Goal: Find specific page/section: Find specific page/section

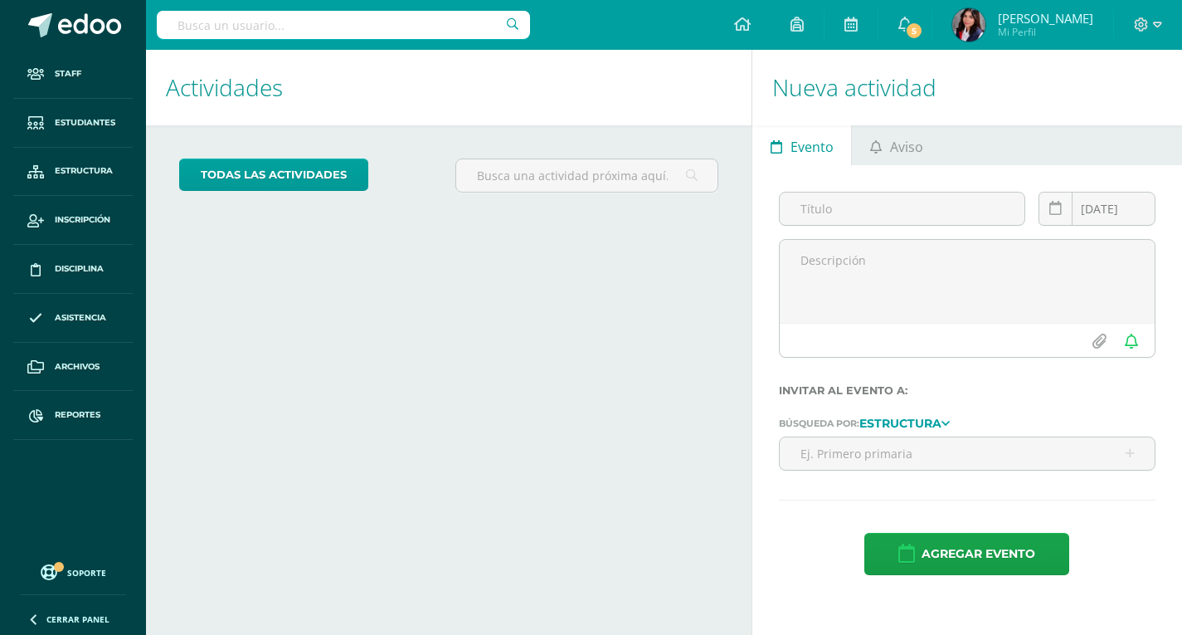
drag, startPoint x: 292, startPoint y: 9, endPoint x: 299, endPoint y: 33, distance: 25.2
click at [295, 17] on div at bounding box center [343, 25] width 373 height 50
click at [299, 33] on input "text" at bounding box center [343, 25] width 373 height 28
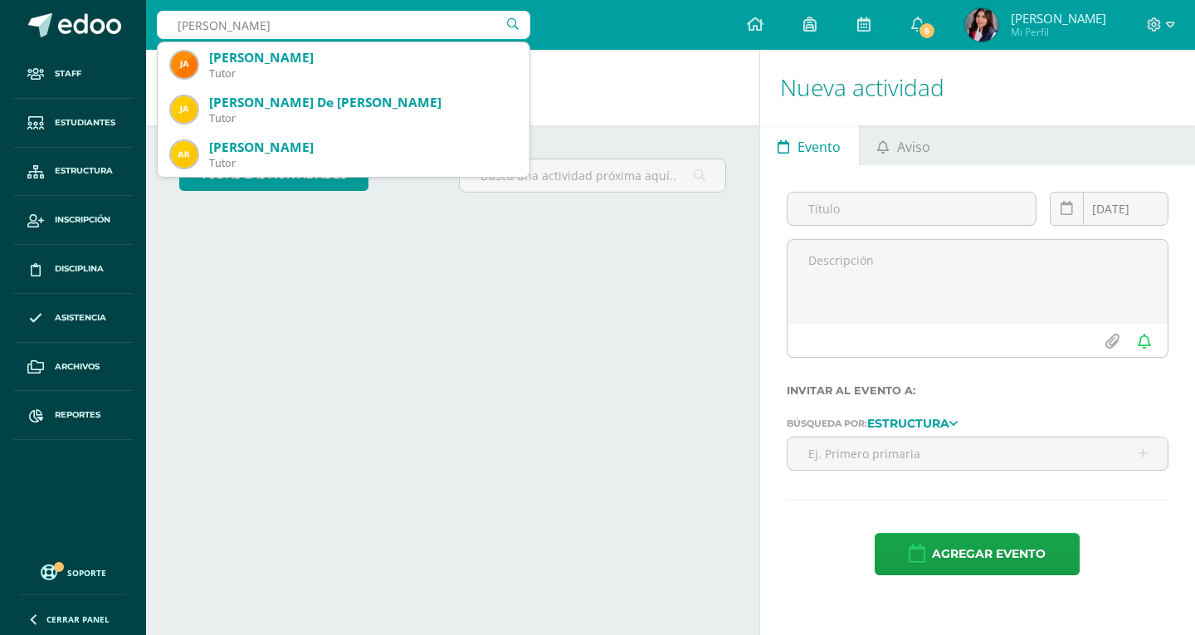
type input "jacob"
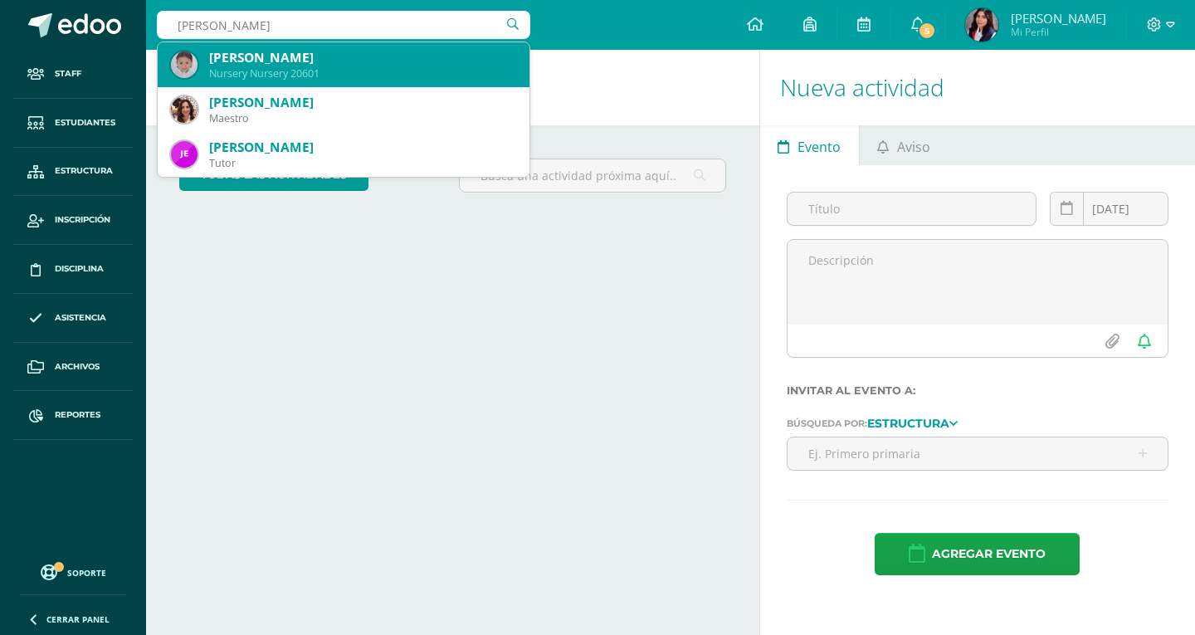
click at [258, 76] on div "Nursery Nursery 20601" at bounding box center [362, 73] width 307 height 14
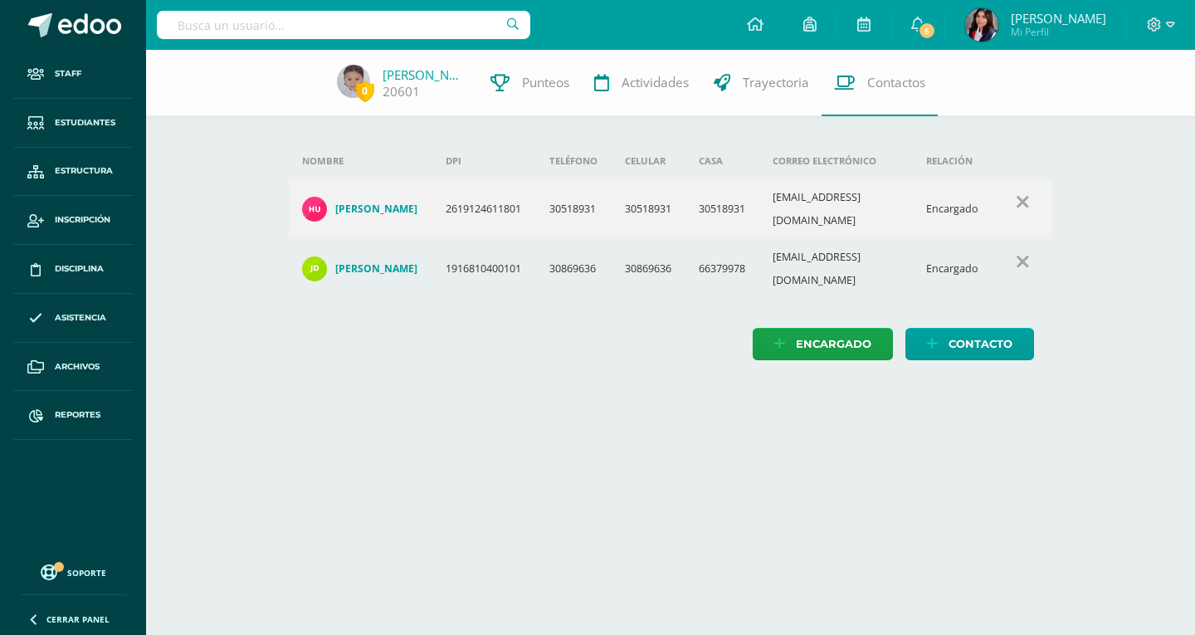
click at [226, 25] on input "text" at bounding box center [343, 25] width 373 height 28
type input "Esteban gabriel Herr"
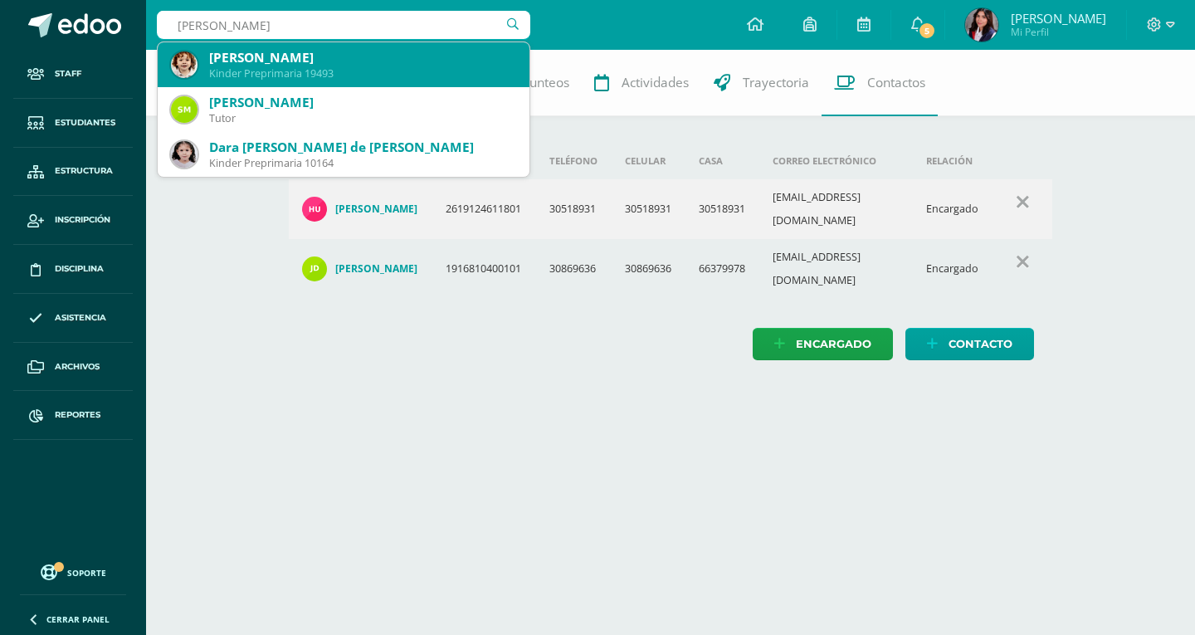
click at [372, 78] on div "Kinder Preprimaria 19493" at bounding box center [362, 73] width 307 height 14
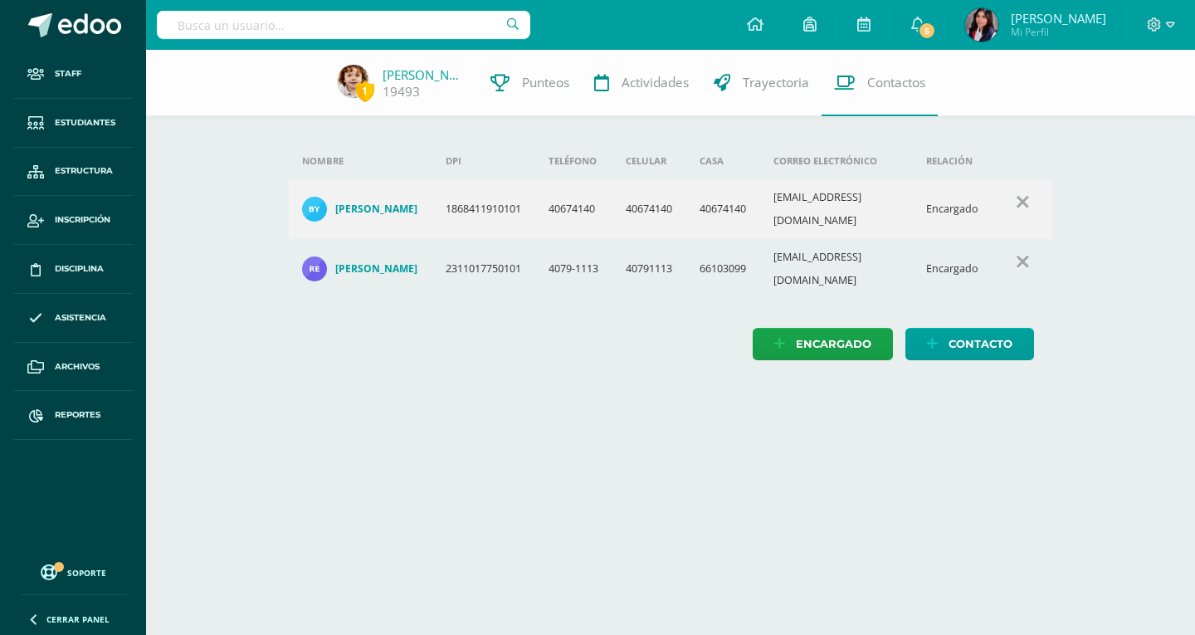
click at [256, 31] on input "text" at bounding box center [343, 25] width 373 height 28
type input "F"
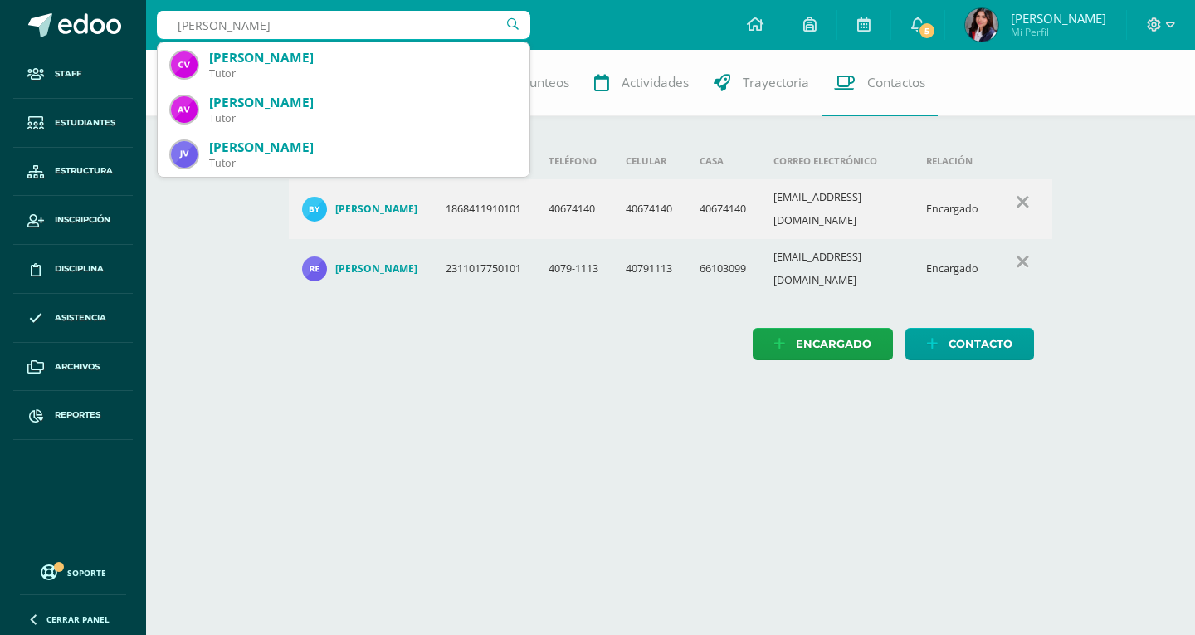
type input "Villaseñor"
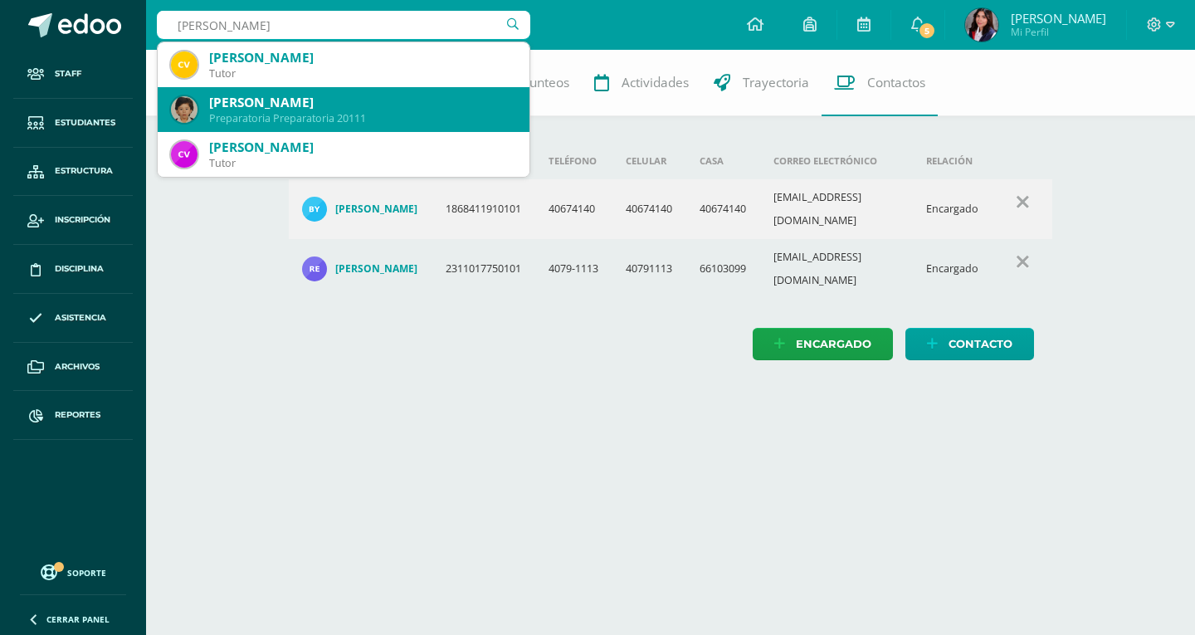
click at [347, 109] on div "Fernando David Villaseñor Trejo" at bounding box center [362, 102] width 307 height 17
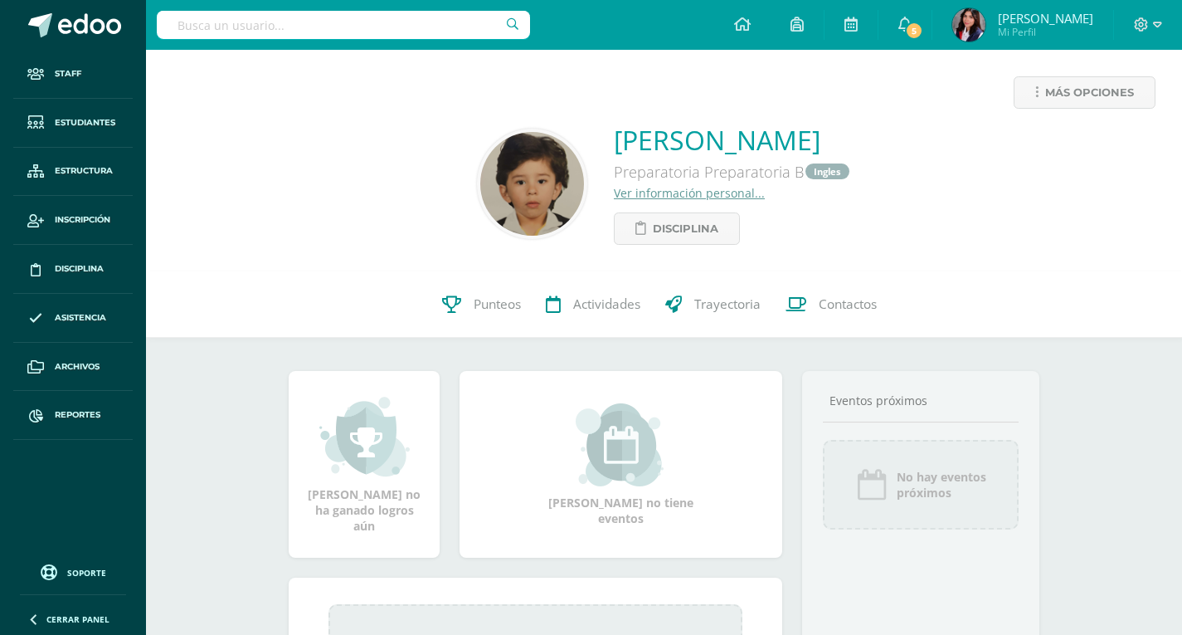
click at [868, 325] on link "Contactos" at bounding box center [831, 304] width 116 height 66
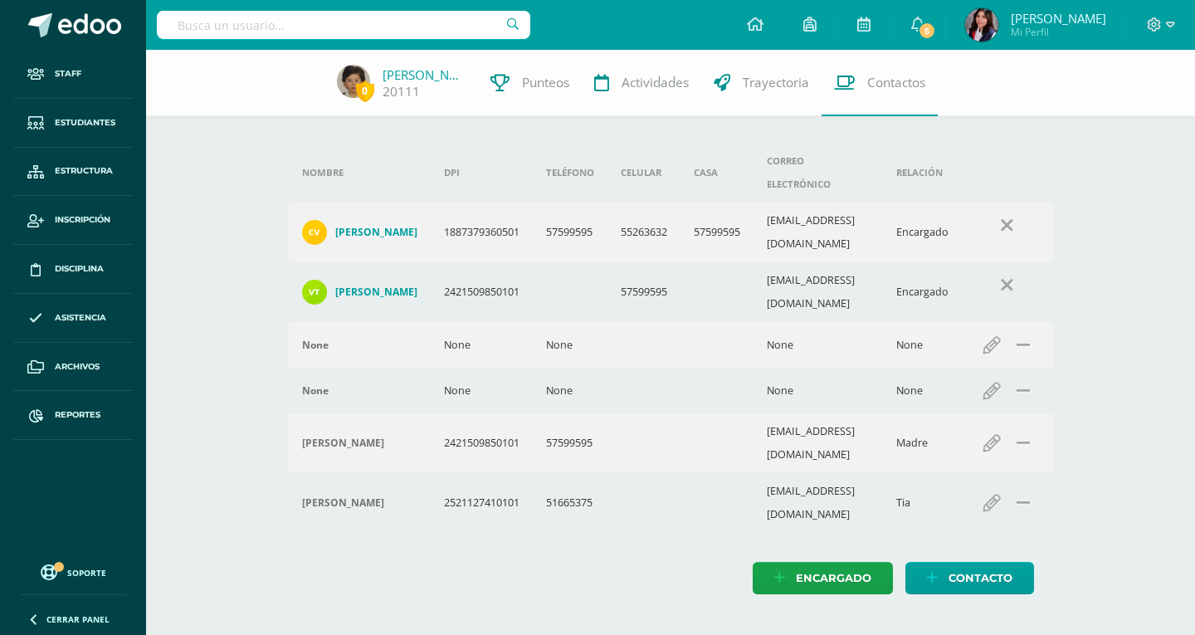
click at [362, 29] on input "text" at bounding box center [343, 25] width 373 height 28
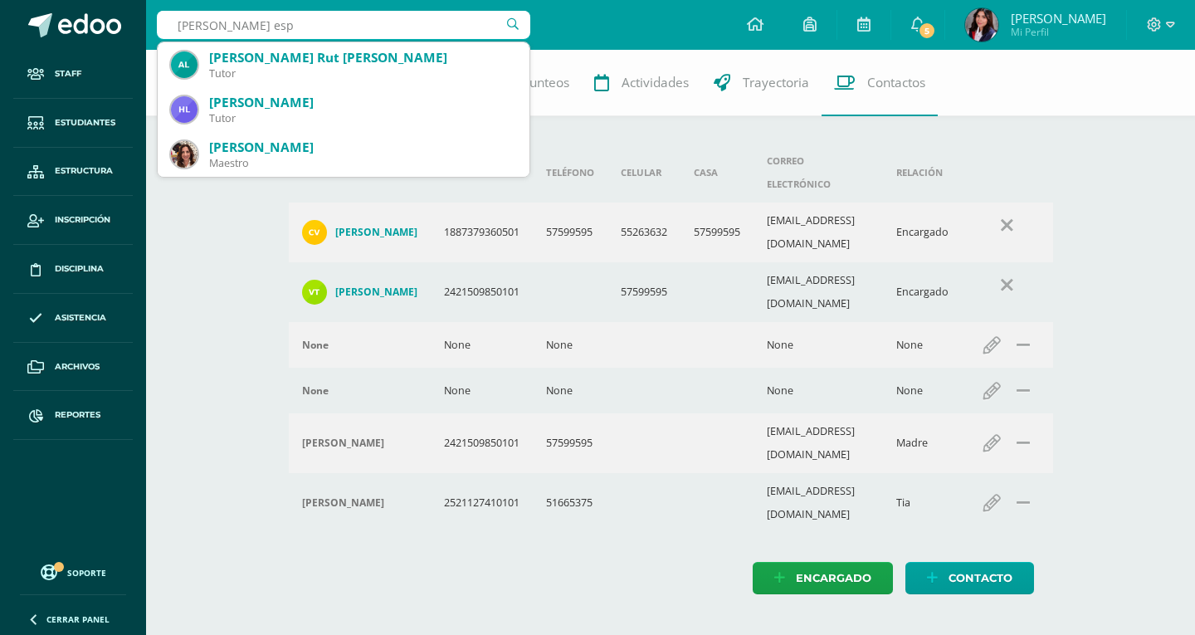
type input "[PERSON_NAME]"
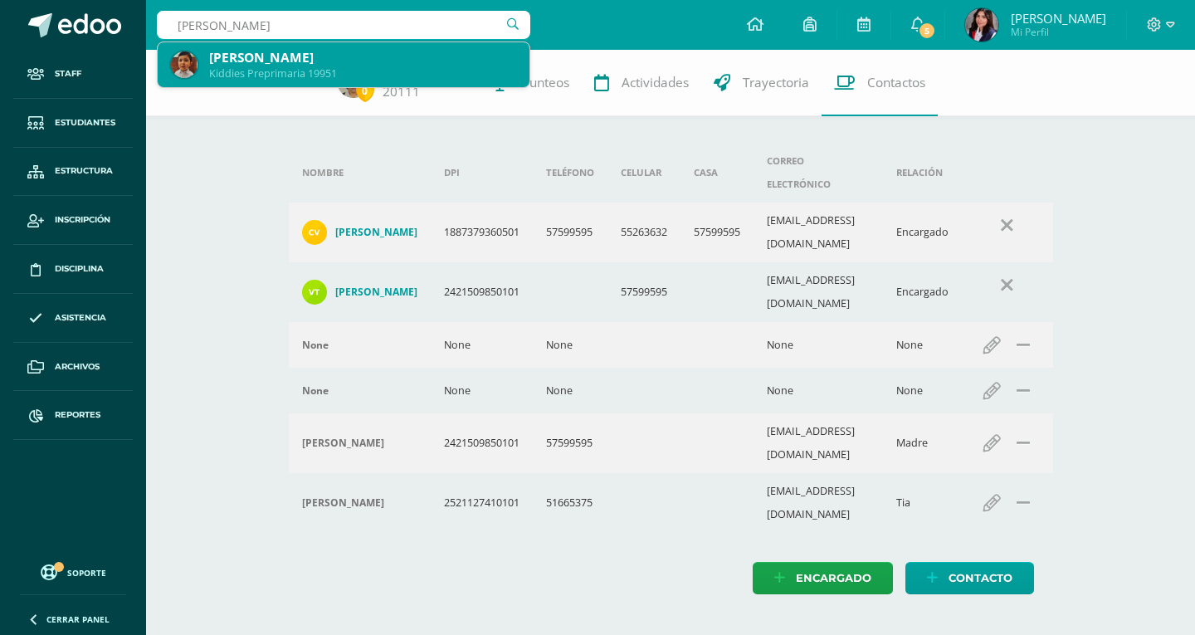
click at [389, 76] on div "Kiddies Preprimaria 19951" at bounding box center [362, 73] width 307 height 14
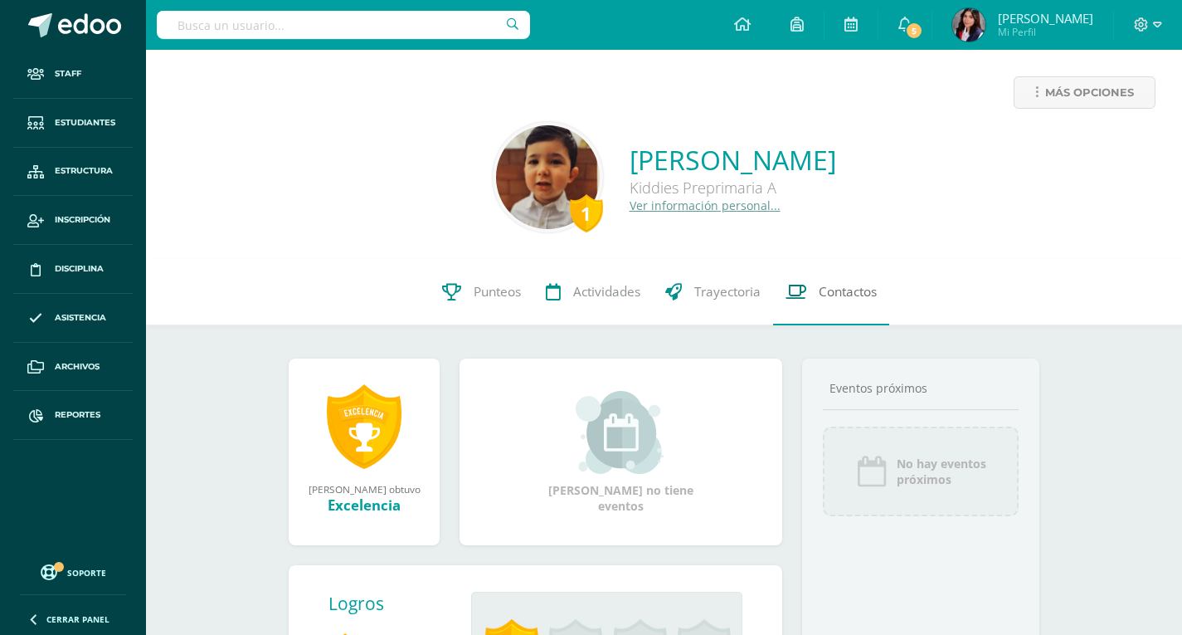
click at [829, 290] on span "Contactos" at bounding box center [848, 291] width 58 height 17
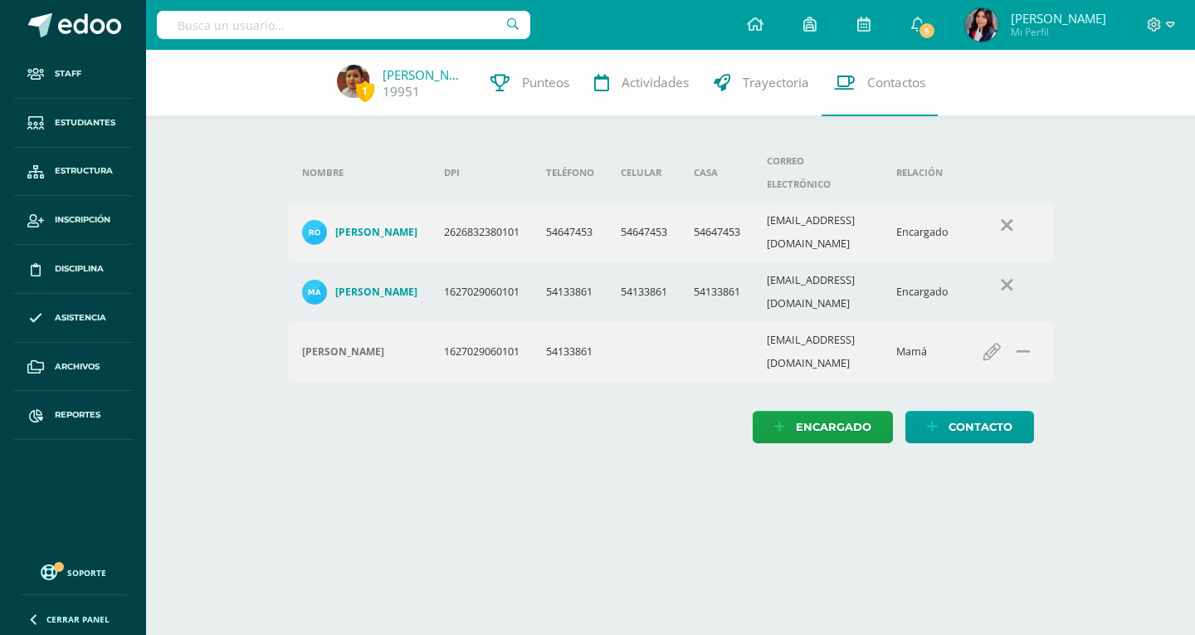
click at [212, 27] on input "text" at bounding box center [343, 25] width 373 height 28
type input "Gabriel Sosa Ji"
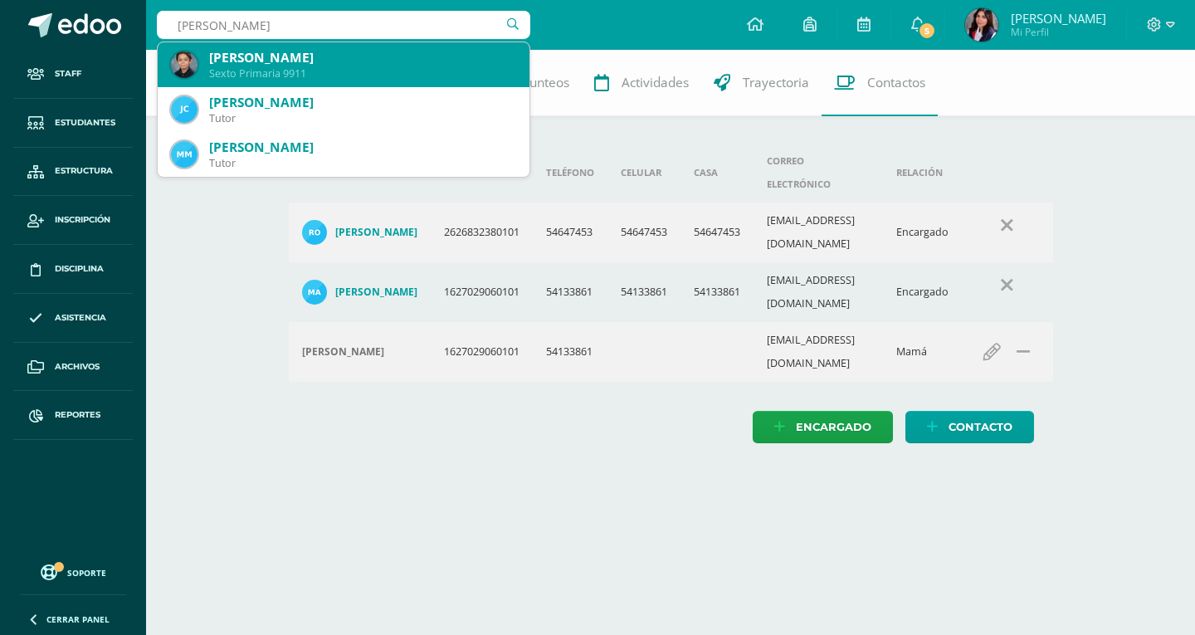
click at [240, 71] on div "Sexto Primaria 9911" at bounding box center [362, 73] width 307 height 14
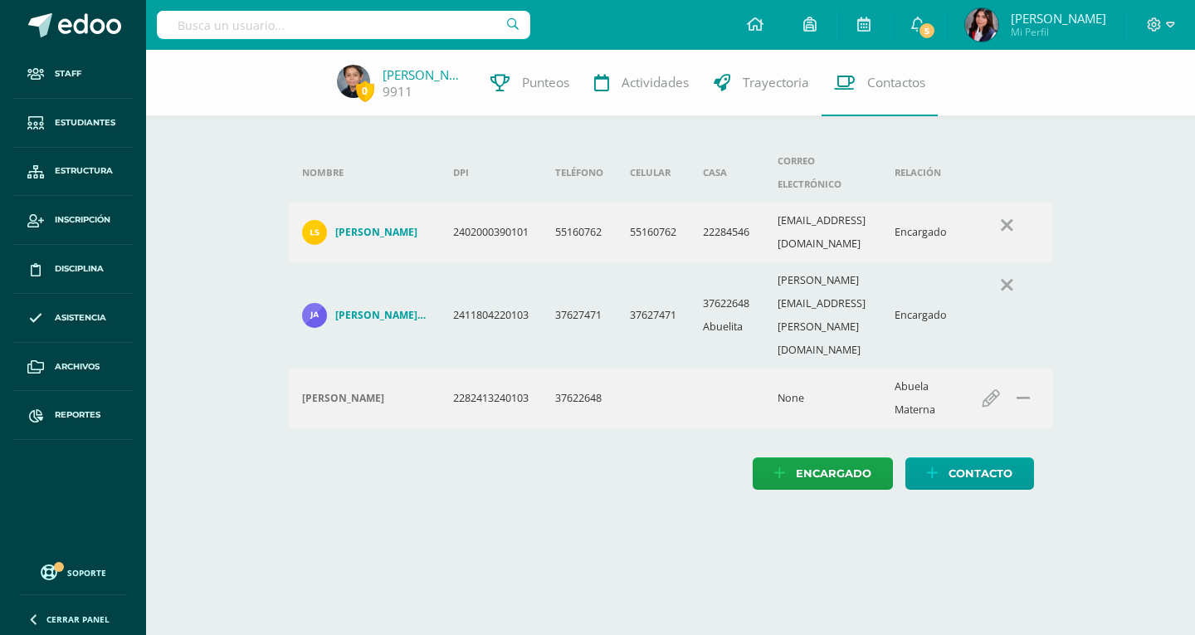
click at [251, 14] on input "text" at bounding box center [343, 25] width 373 height 28
type input "elena Piloña"
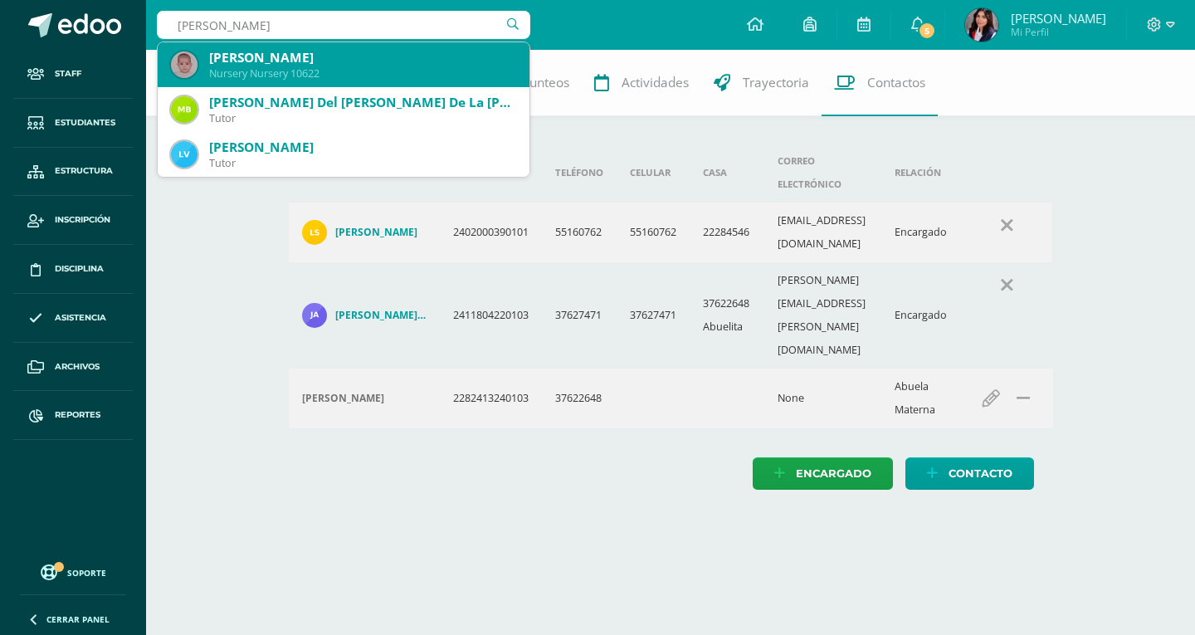
click at [269, 83] on div "Elena Piloña Vargas Nursery Nursery 10622" at bounding box center [343, 64] width 345 height 45
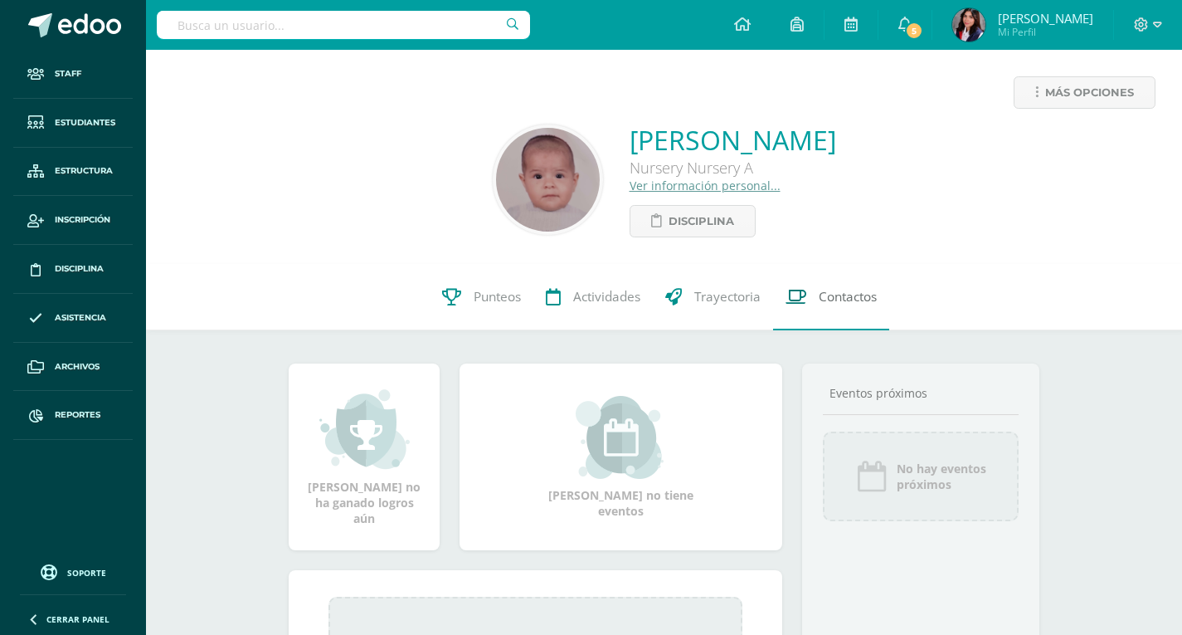
click at [861, 301] on span "Contactos" at bounding box center [848, 296] width 58 height 17
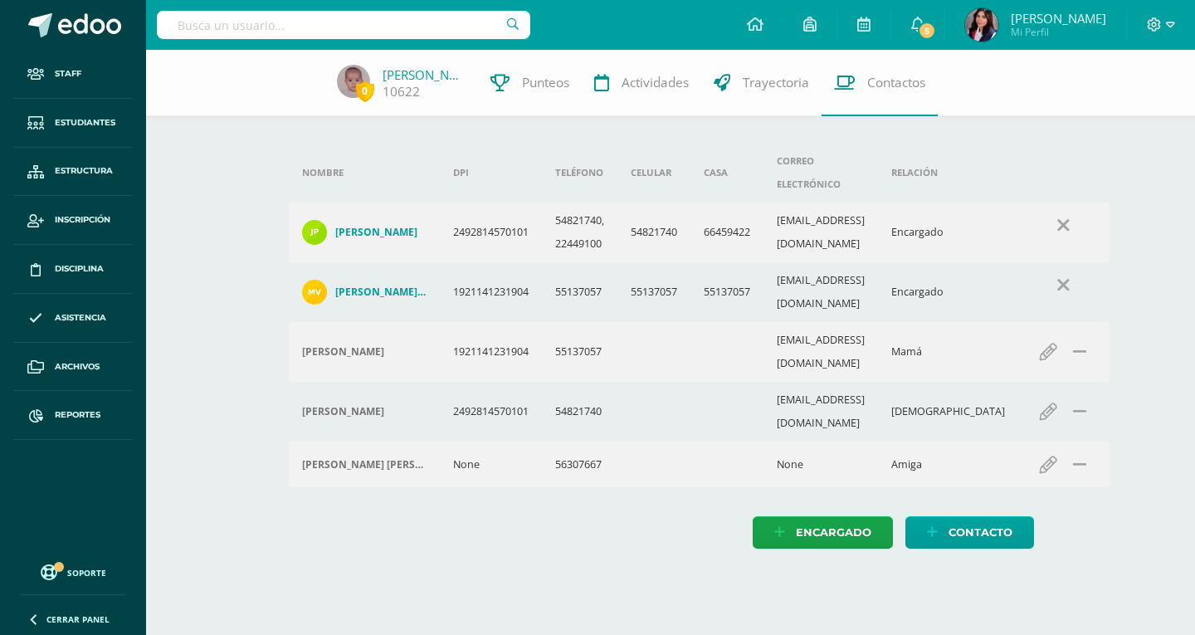
click at [246, 19] on input "text" at bounding box center [343, 25] width 373 height 28
type input "[PERSON_NAME]"
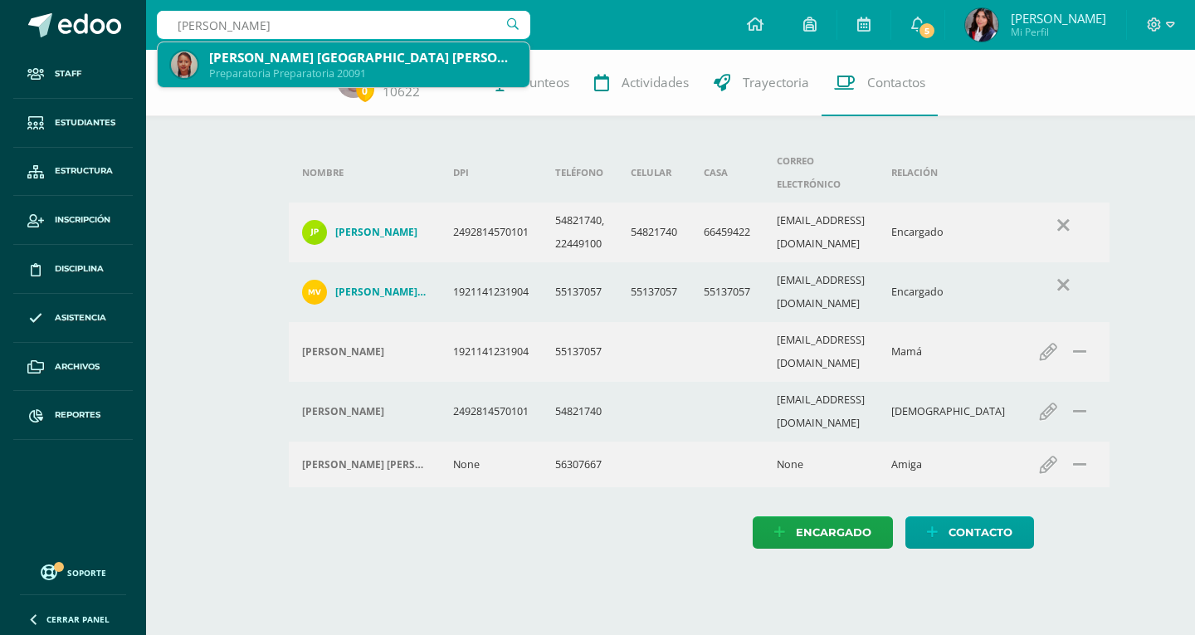
click at [210, 46] on div "[PERSON_NAME] [GEOGRAPHIC_DATA] [PERSON_NAME] Preparatoria Preparatoria 20091" at bounding box center [343, 64] width 345 height 45
